Goal: Check status

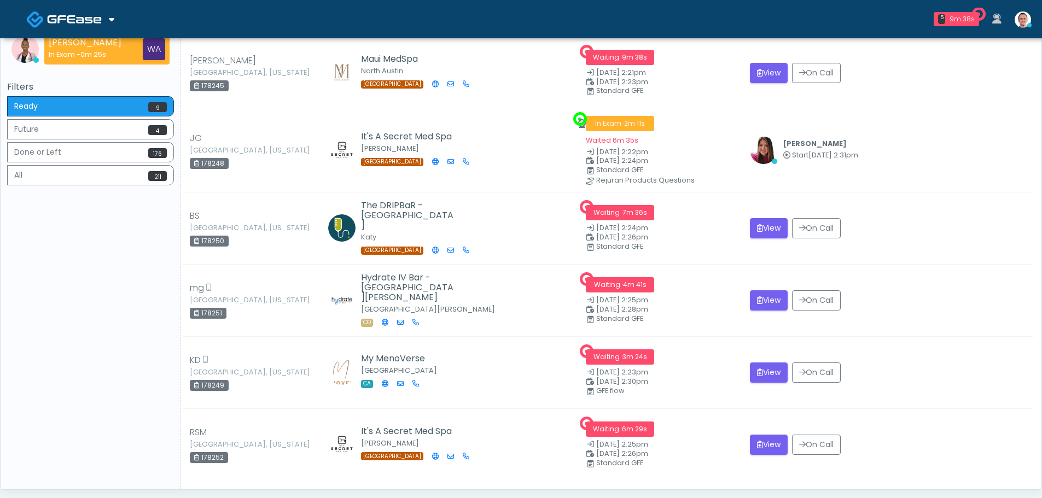
scroll to position [291, 0]
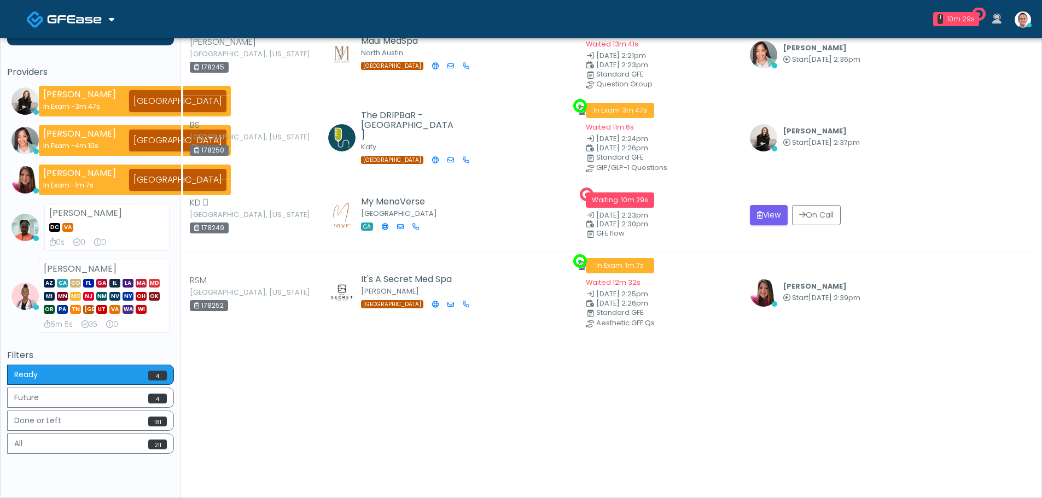
scroll to position [109, 0]
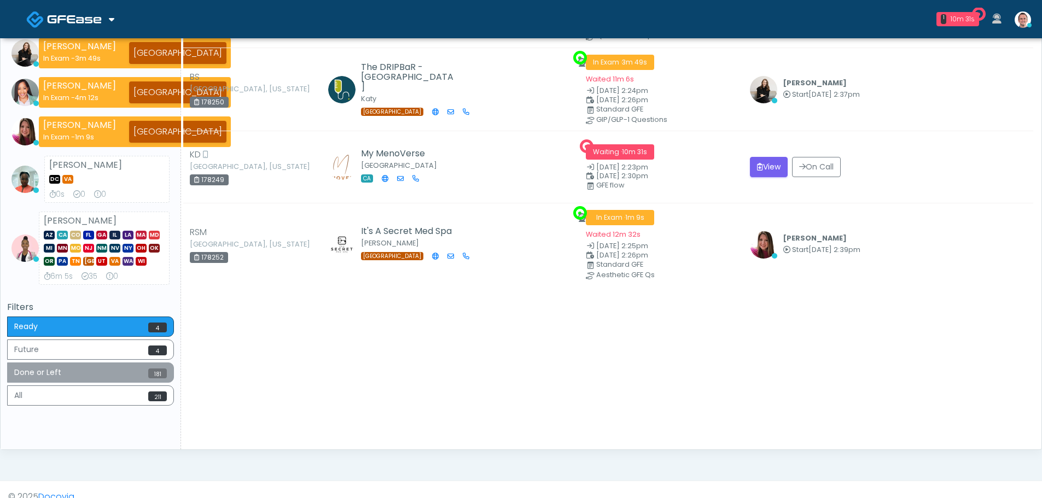
click at [83, 378] on button "Done or Left 181" at bounding box center [90, 373] width 167 height 20
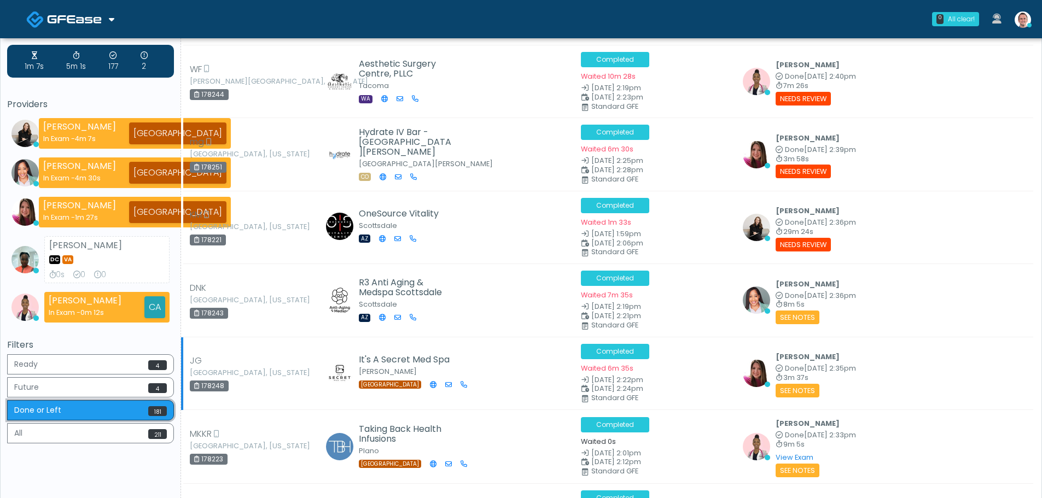
scroll to position [0, 0]
